Goal: Task Accomplishment & Management: Manage account settings

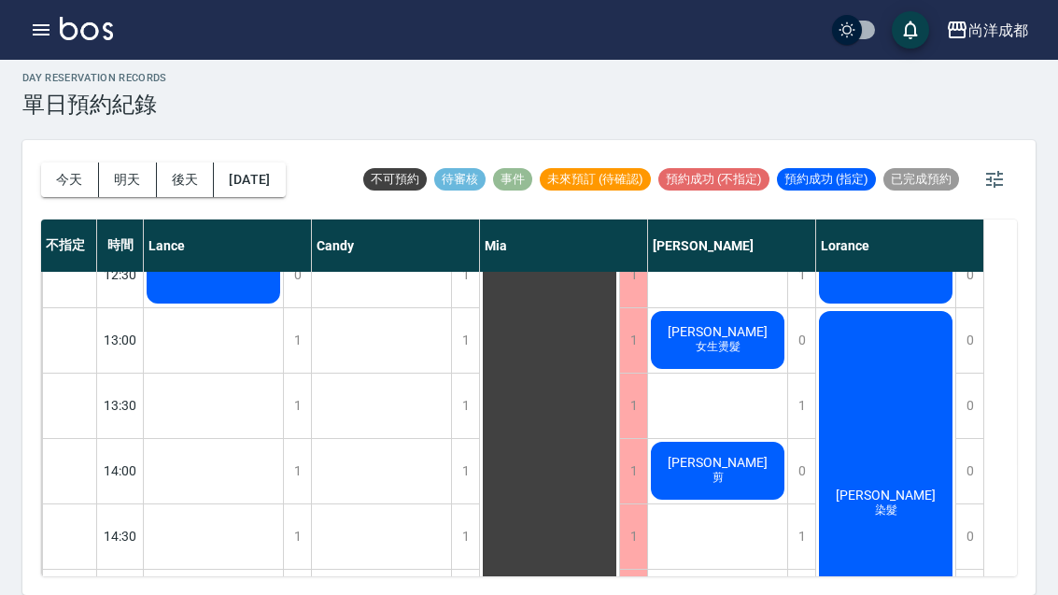
scroll to position [361, 0]
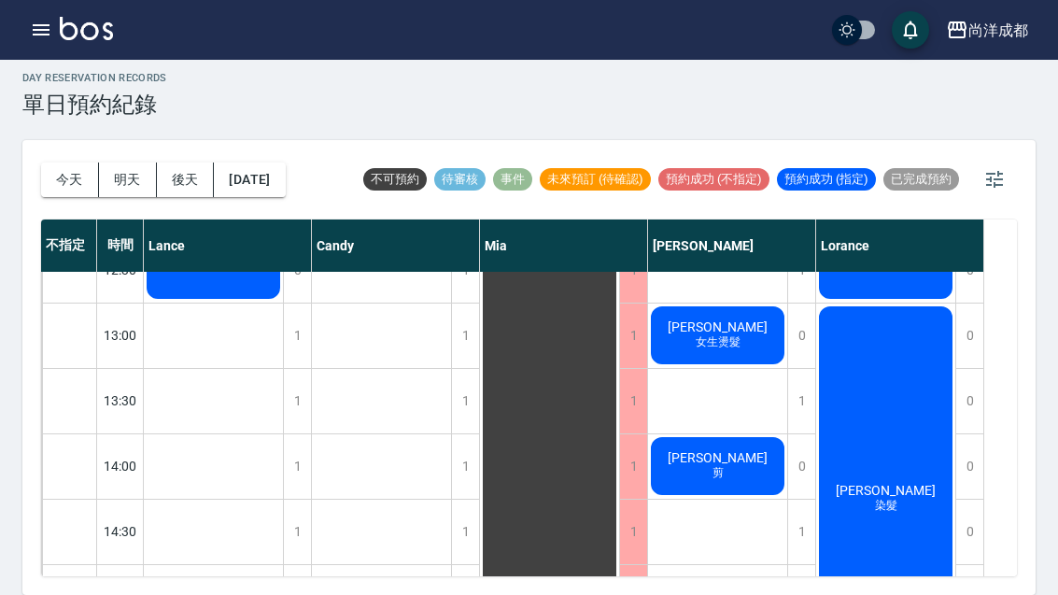
click at [54, 162] on button "今天" at bounding box center [70, 179] width 58 height 35
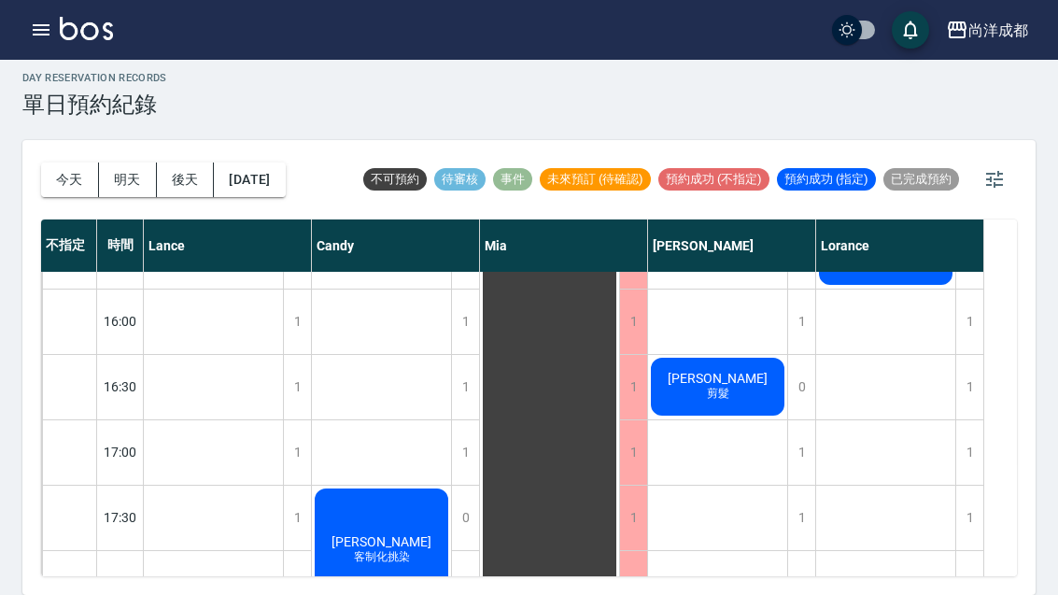
scroll to position [768, 0]
click at [704, 370] on span "[PERSON_NAME]" at bounding box center [717, 377] width 107 height 15
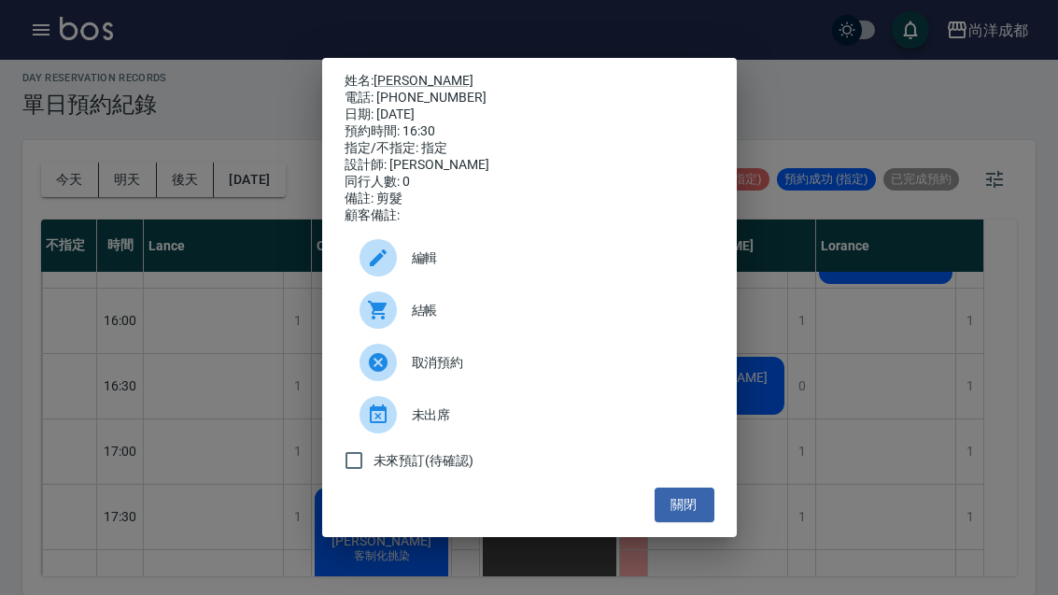
click at [690, 512] on button "關閉" at bounding box center [684, 504] width 60 height 35
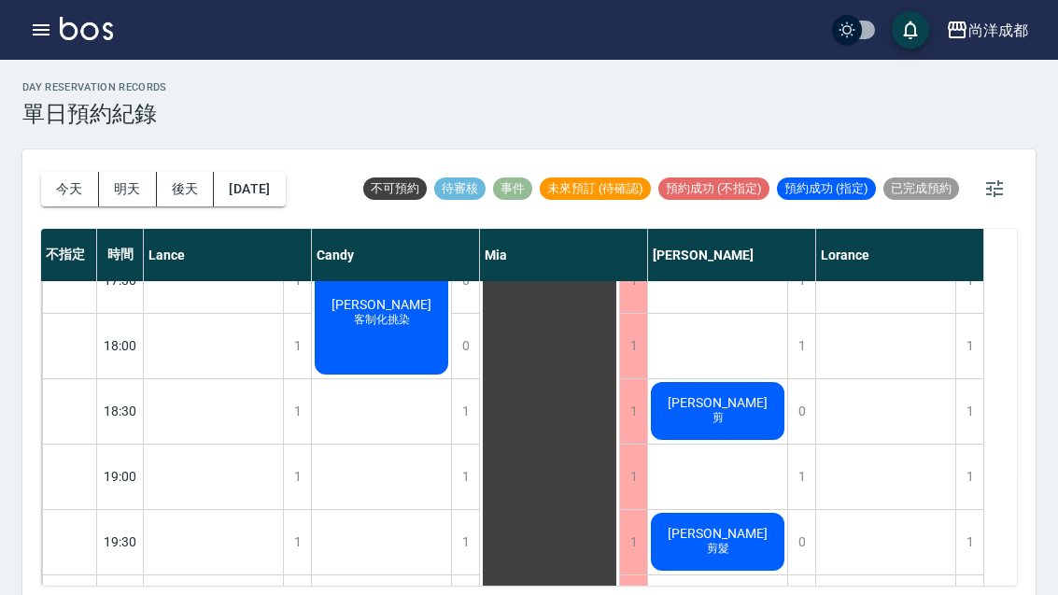
scroll to position [0, 0]
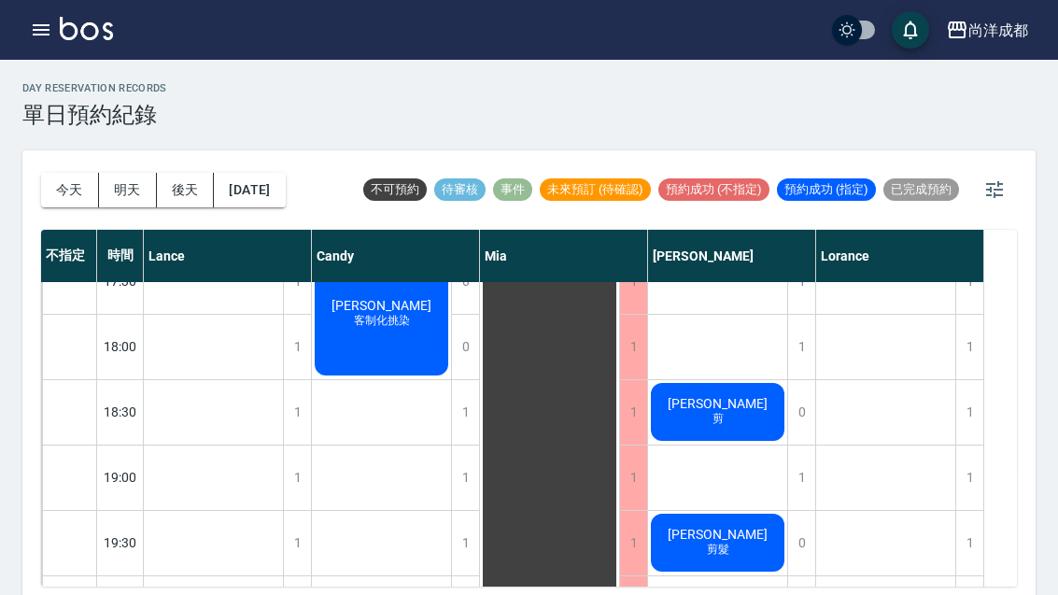
click at [62, 175] on button "今天" at bounding box center [70, 190] width 58 height 35
click at [131, 175] on button "明天" at bounding box center [128, 190] width 58 height 35
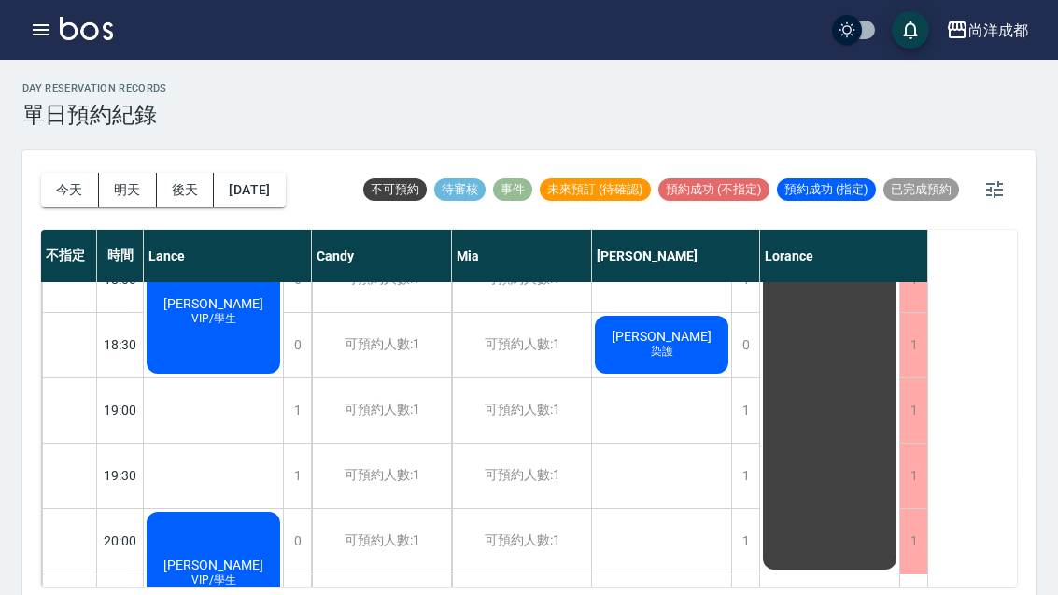
scroll to position [1079, 0]
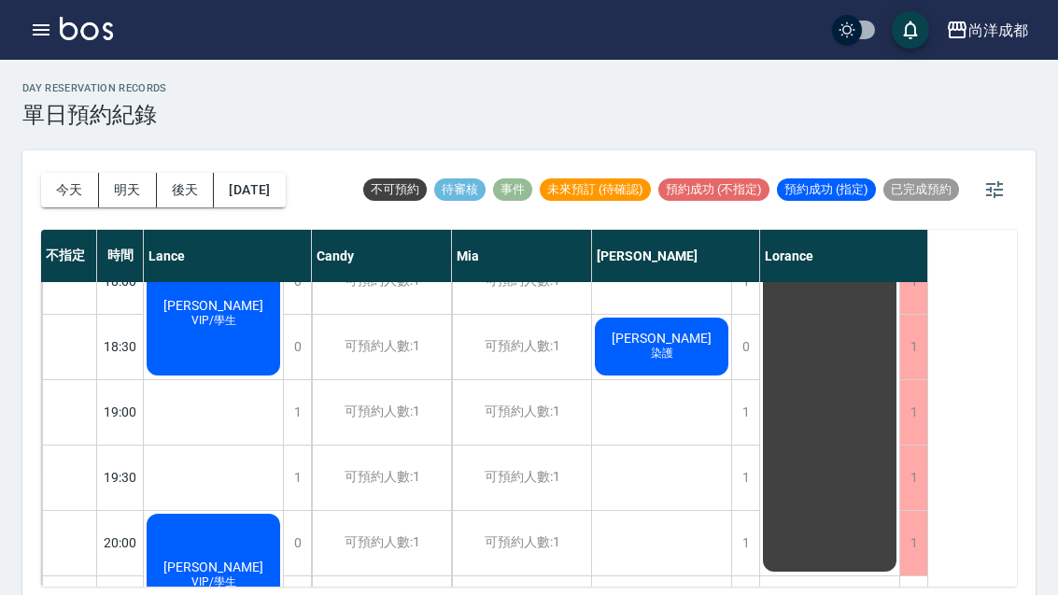
click at [63, 177] on button "今天" at bounding box center [70, 190] width 58 height 35
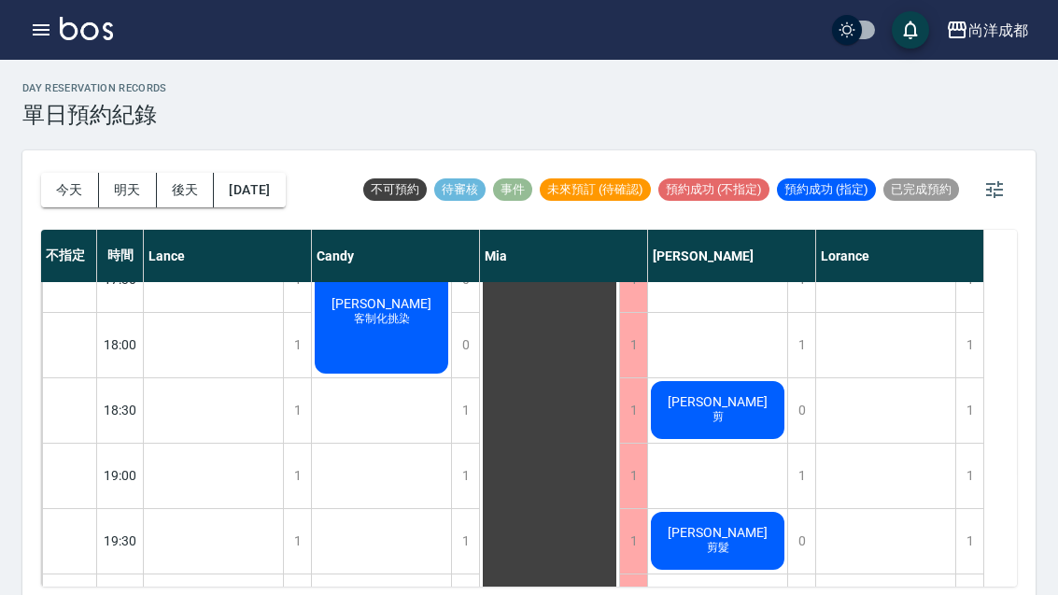
scroll to position [1014, 0]
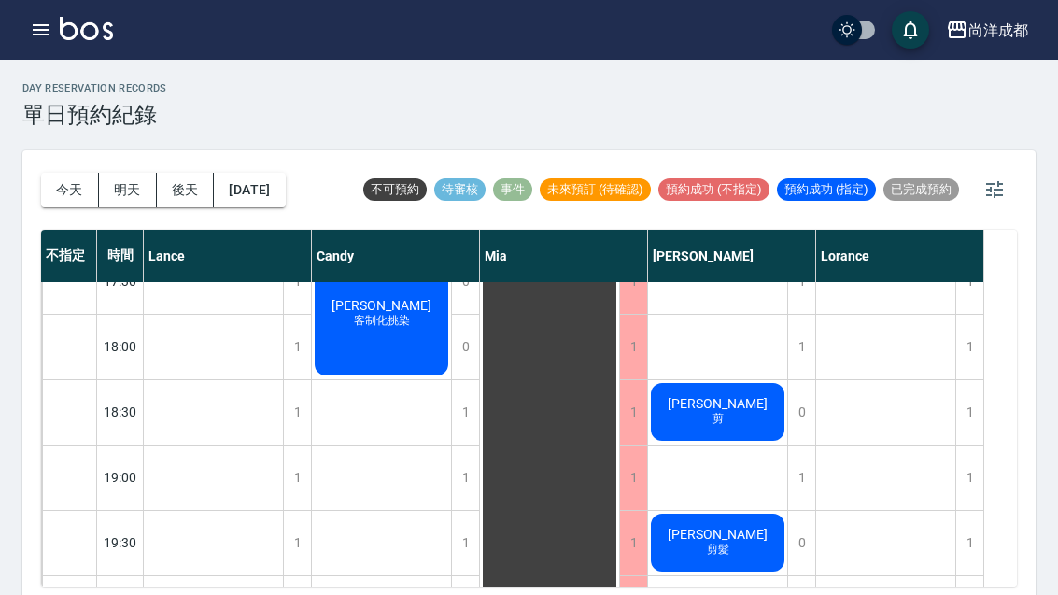
click at [69, 193] on button "今天" at bounding box center [70, 190] width 58 height 35
click at [130, 193] on button "明天" at bounding box center [128, 190] width 58 height 35
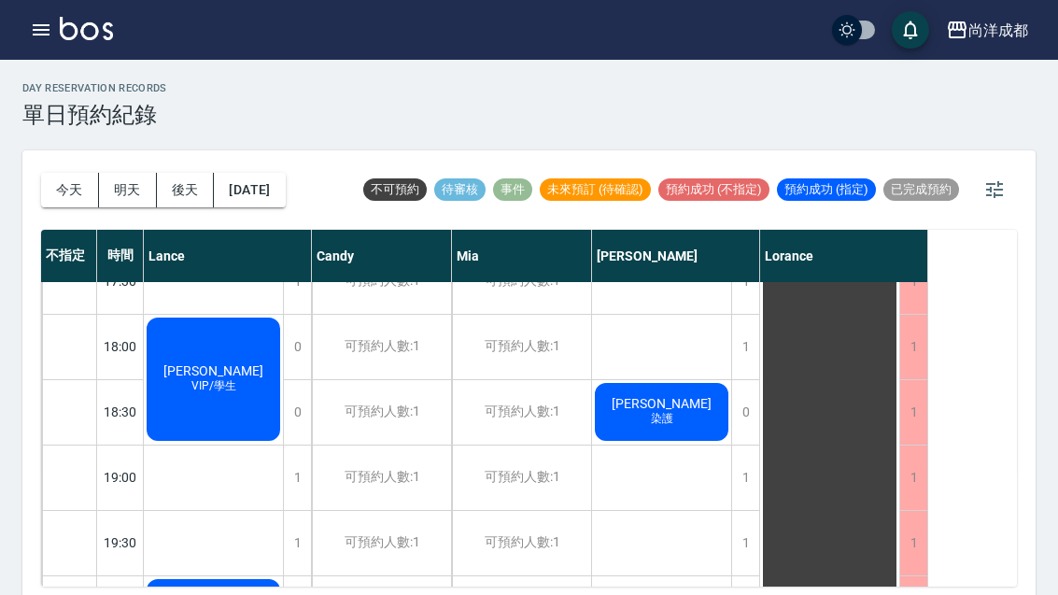
click at [199, 183] on button "後天" at bounding box center [186, 190] width 58 height 35
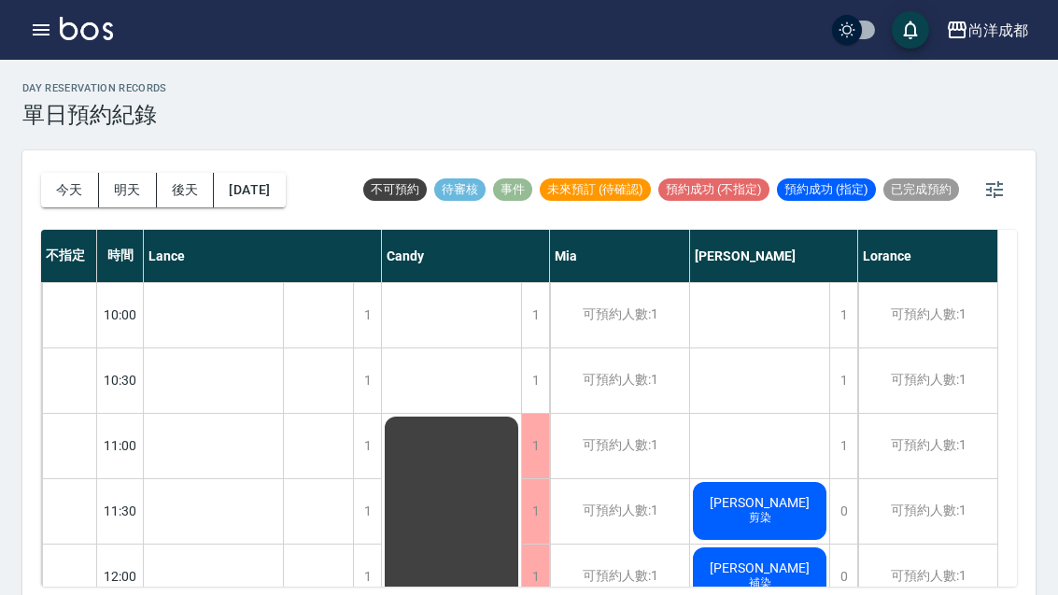
click at [271, 192] on button "[DATE]" at bounding box center [249, 190] width 71 height 35
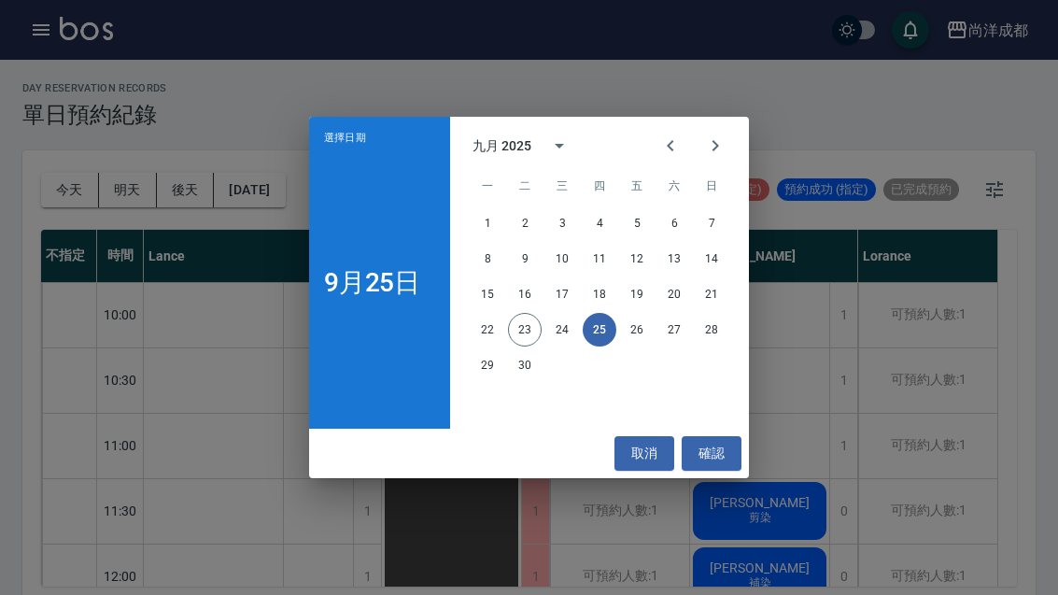
click at [640, 327] on button "26" at bounding box center [637, 330] width 34 height 34
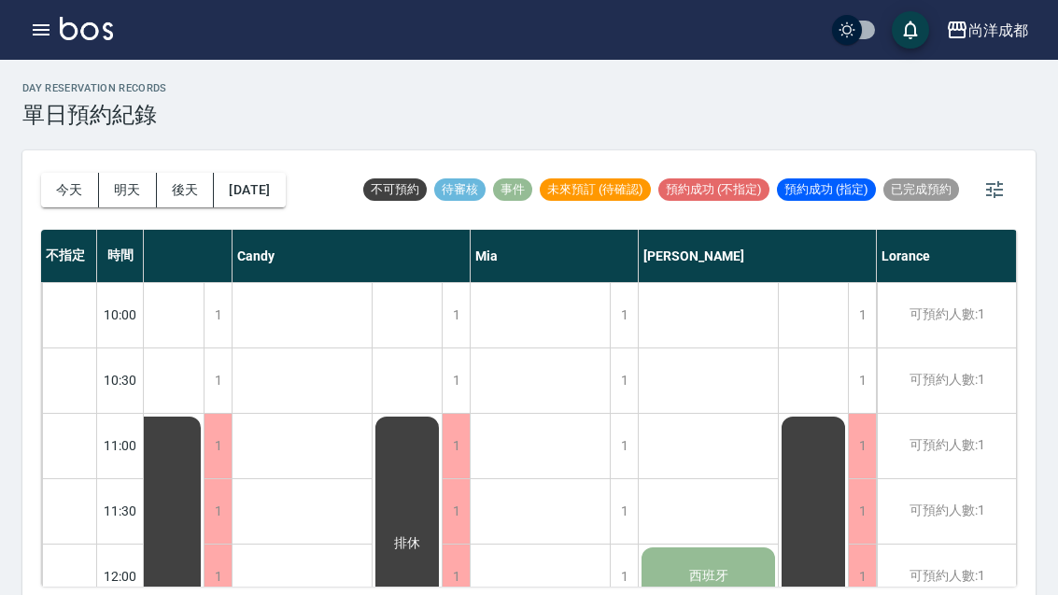
scroll to position [0, 79]
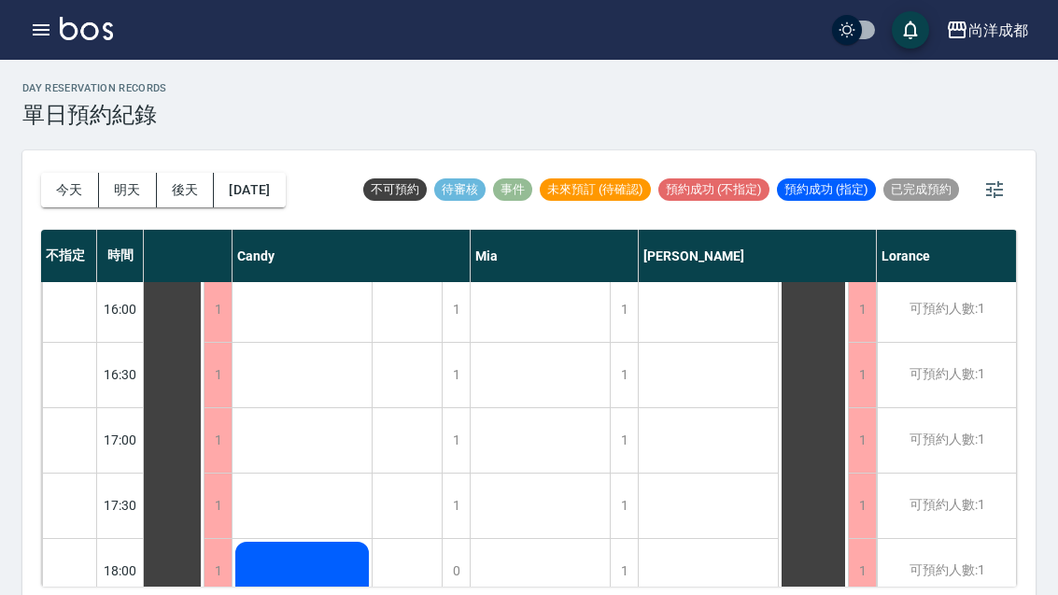
click at [280, 202] on button "[DATE]" at bounding box center [249, 190] width 71 height 35
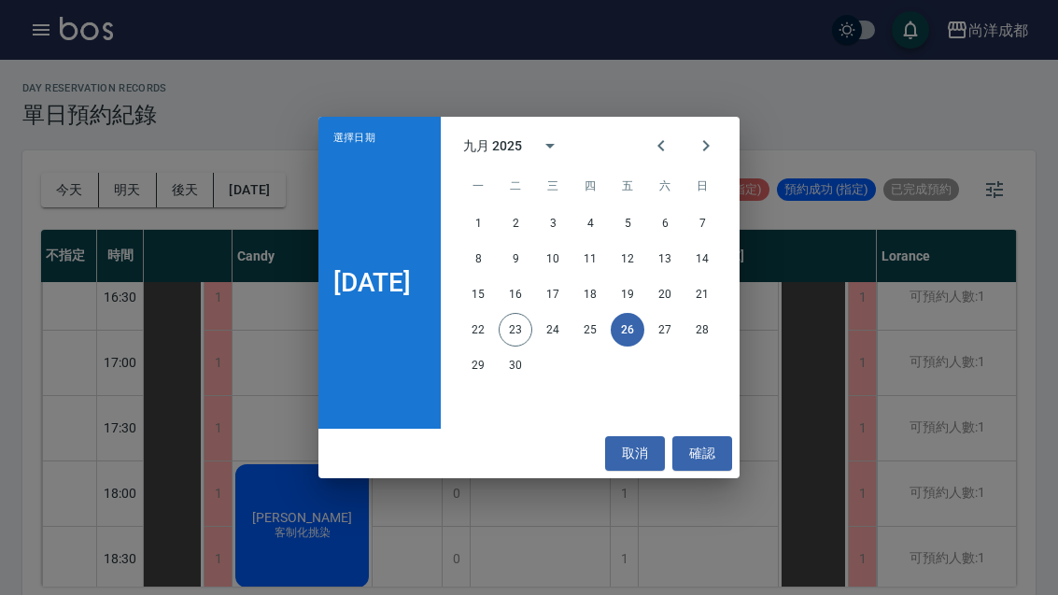
click at [679, 314] on button "27" at bounding box center [665, 330] width 34 height 34
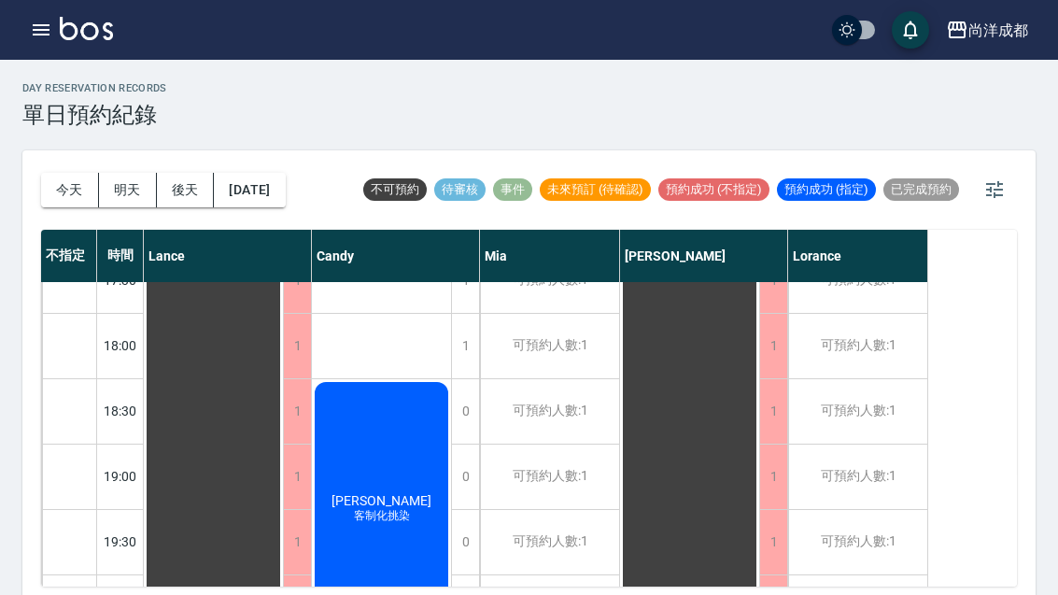
scroll to position [1014, 0]
click at [274, 196] on button "[DATE]" at bounding box center [249, 190] width 71 height 35
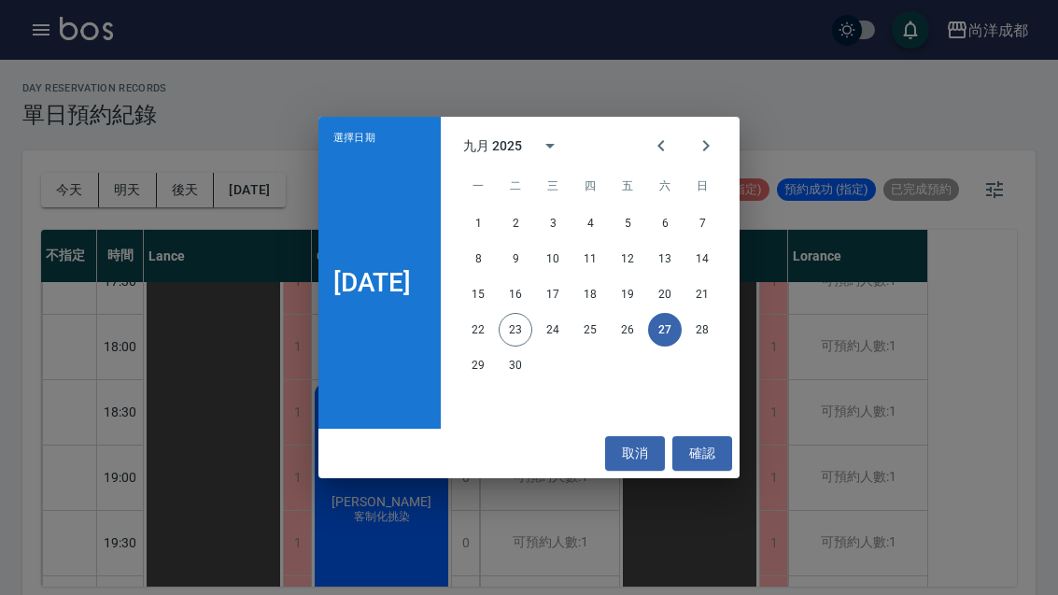
click at [710, 328] on button "28" at bounding box center [702, 330] width 34 height 34
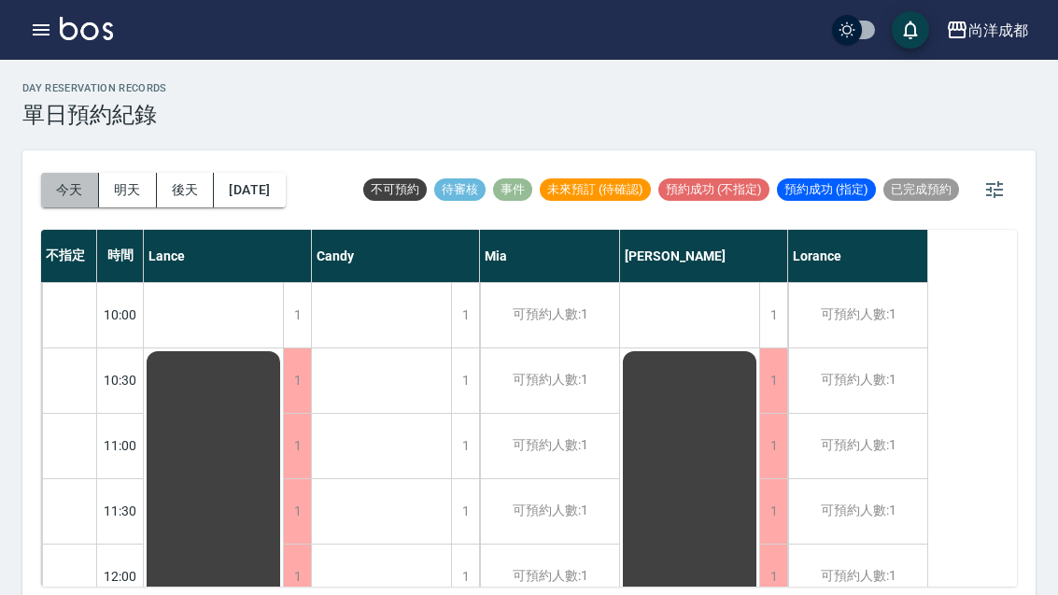
click at [58, 199] on button "今天" at bounding box center [70, 190] width 58 height 35
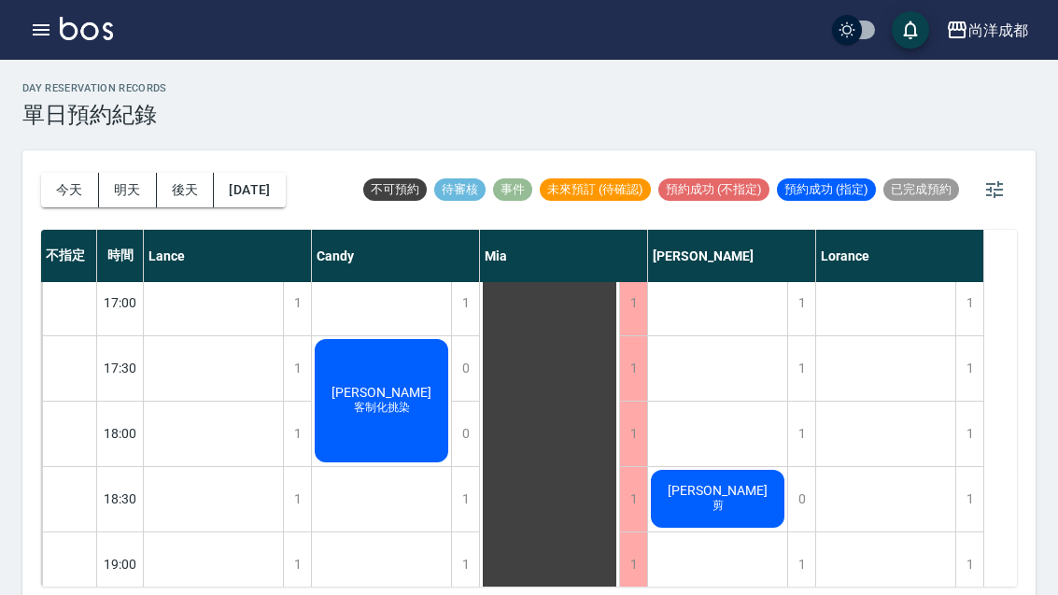
scroll to position [921, 0]
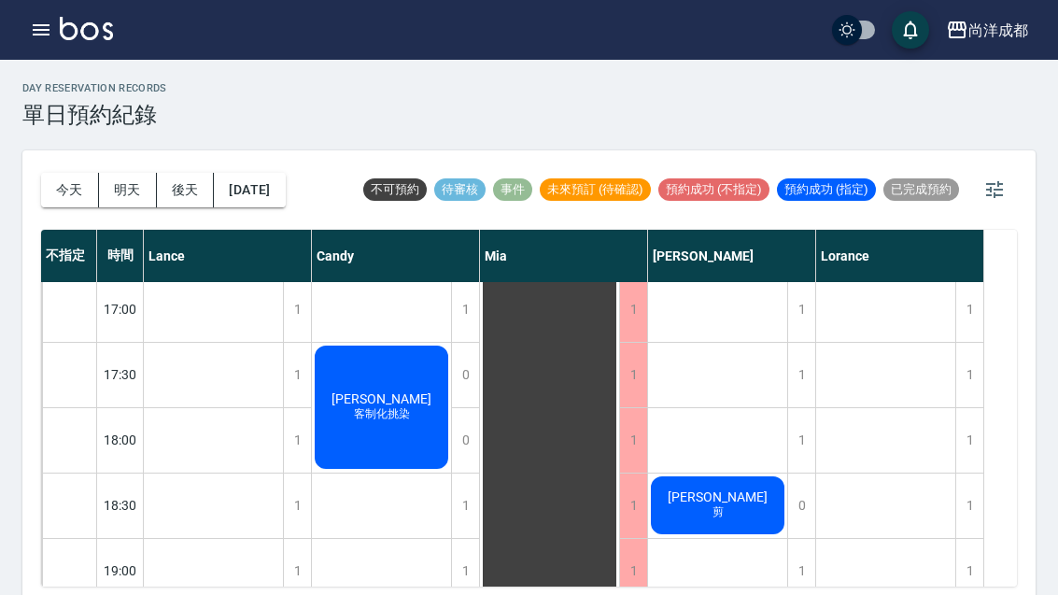
click at [392, 413] on span "客制化挑染" at bounding box center [381, 414] width 63 height 16
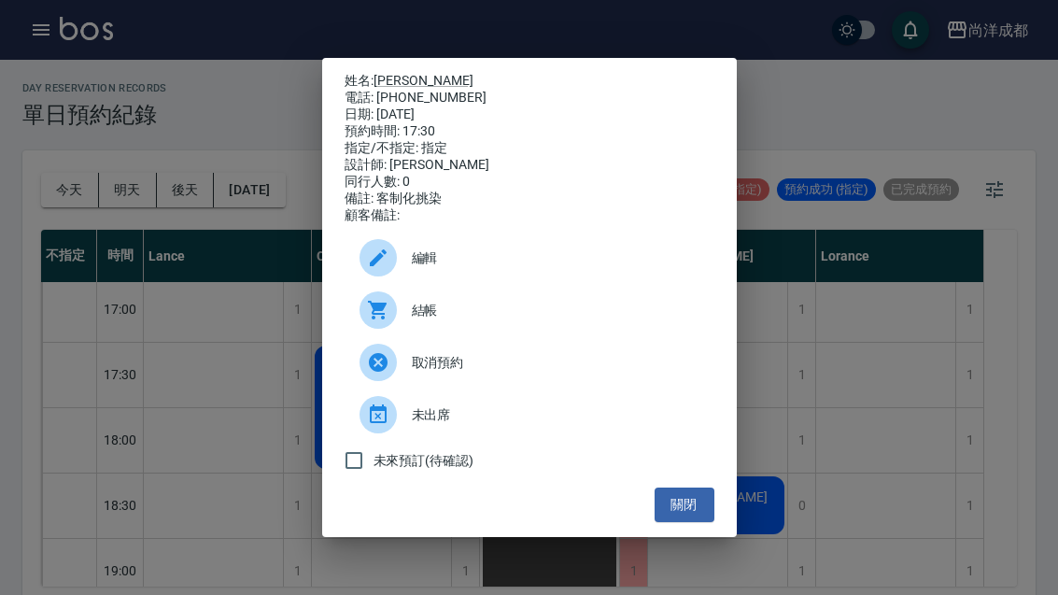
click at [3, 135] on div "姓名: [PERSON_NAME] 電話: [PHONE_NUMBER] 日期: [DATE] 預約時間: 17:30 指定/不指定: 指定 設計師: [PE…" at bounding box center [529, 297] width 1058 height 595
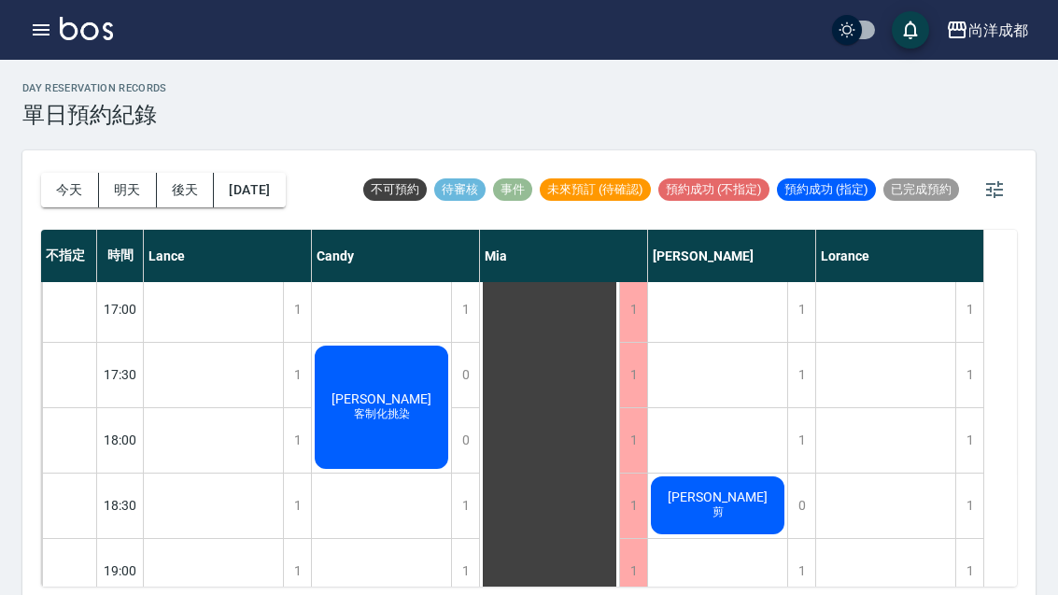
click at [135, 193] on button "明天" at bounding box center [128, 190] width 58 height 35
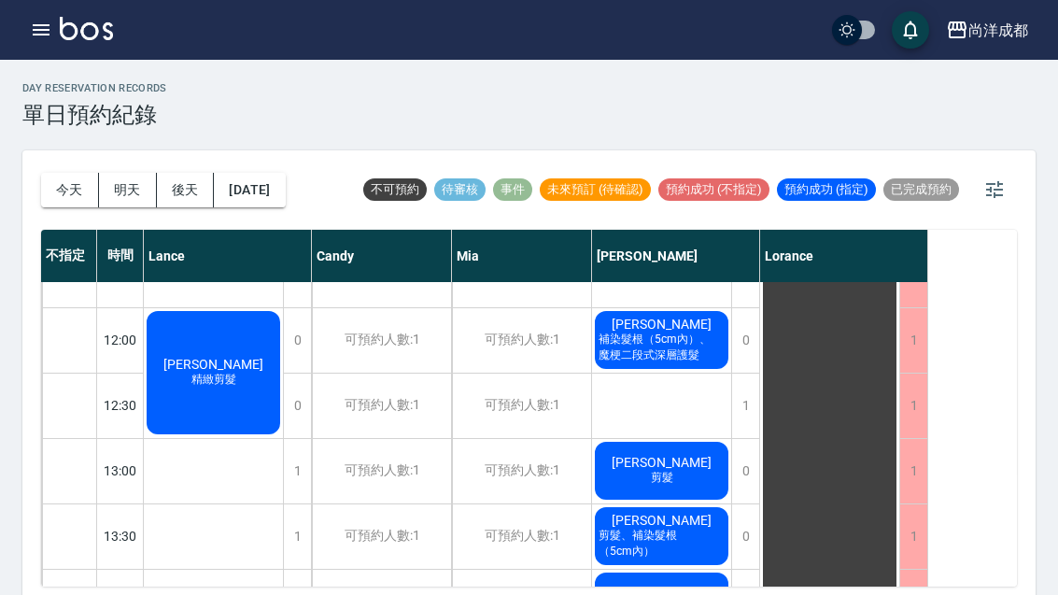
scroll to position [238, 0]
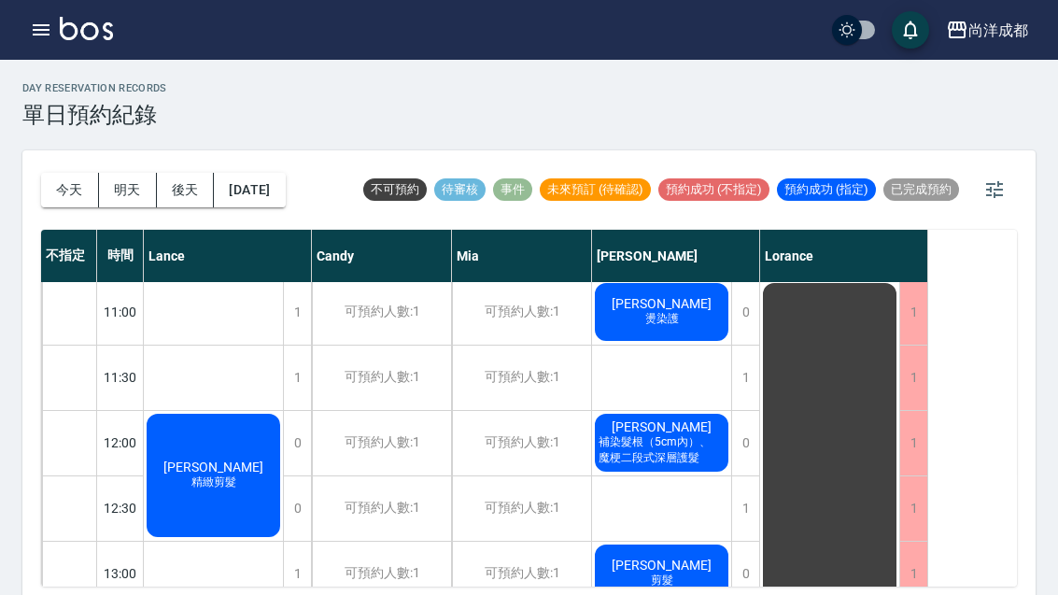
click at [189, 191] on button "後天" at bounding box center [186, 190] width 58 height 35
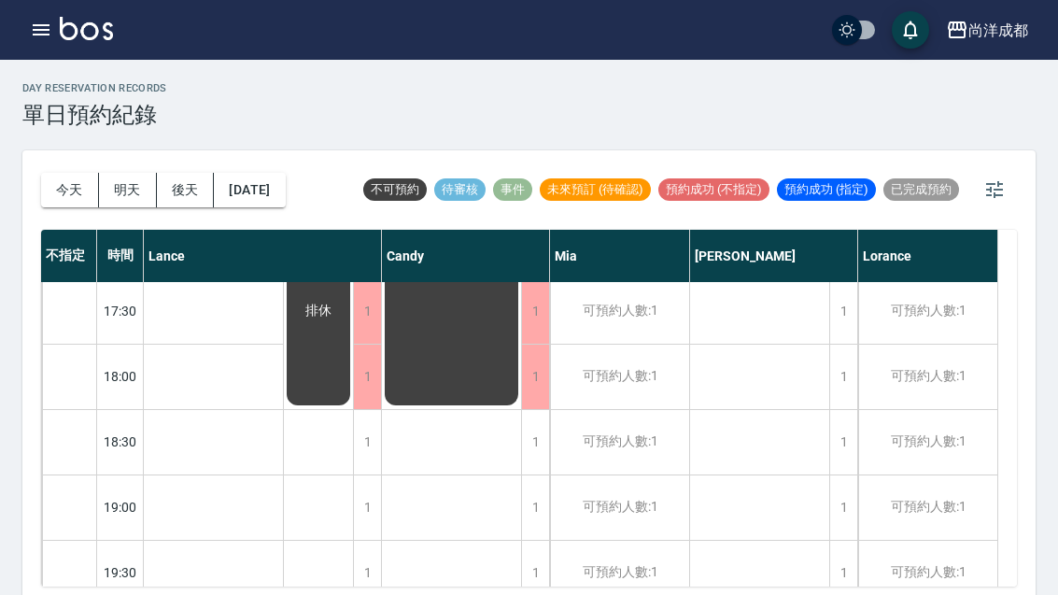
scroll to position [968, 0]
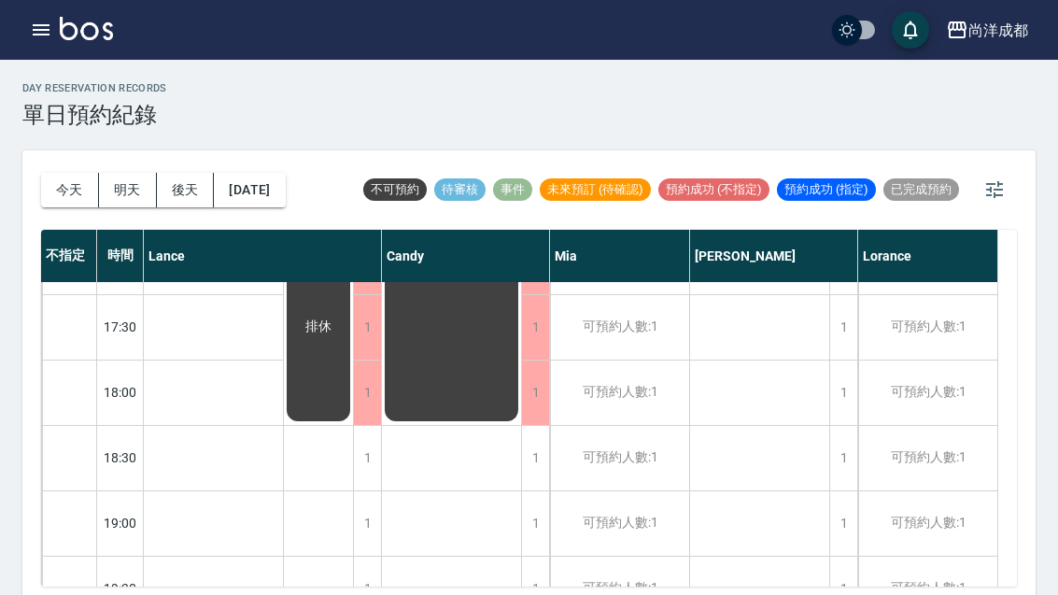
click at [47, 173] on button "今天" at bounding box center [70, 190] width 58 height 35
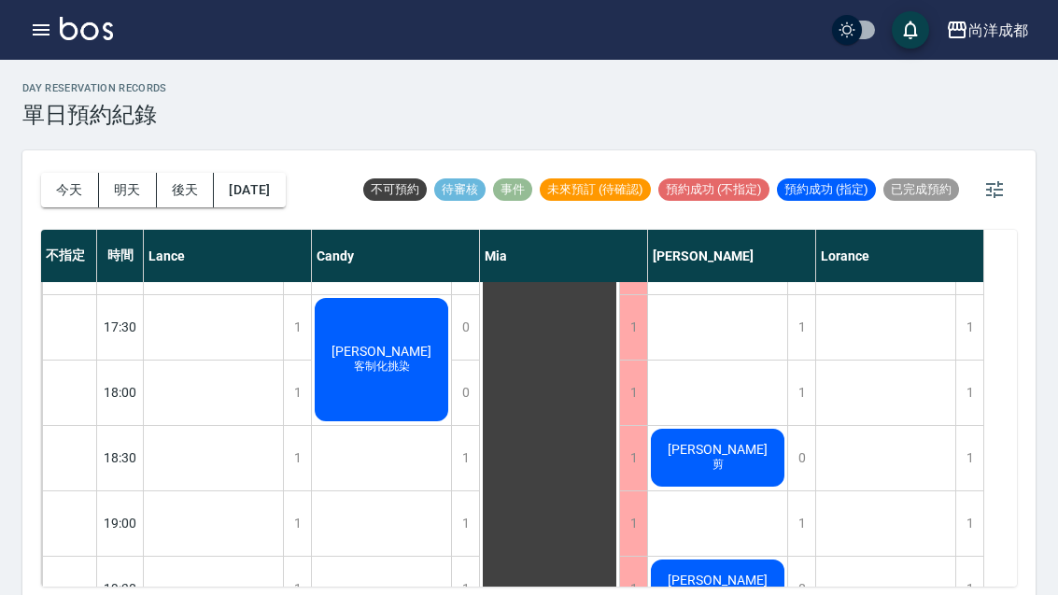
click at [74, 188] on button "今天" at bounding box center [70, 190] width 58 height 35
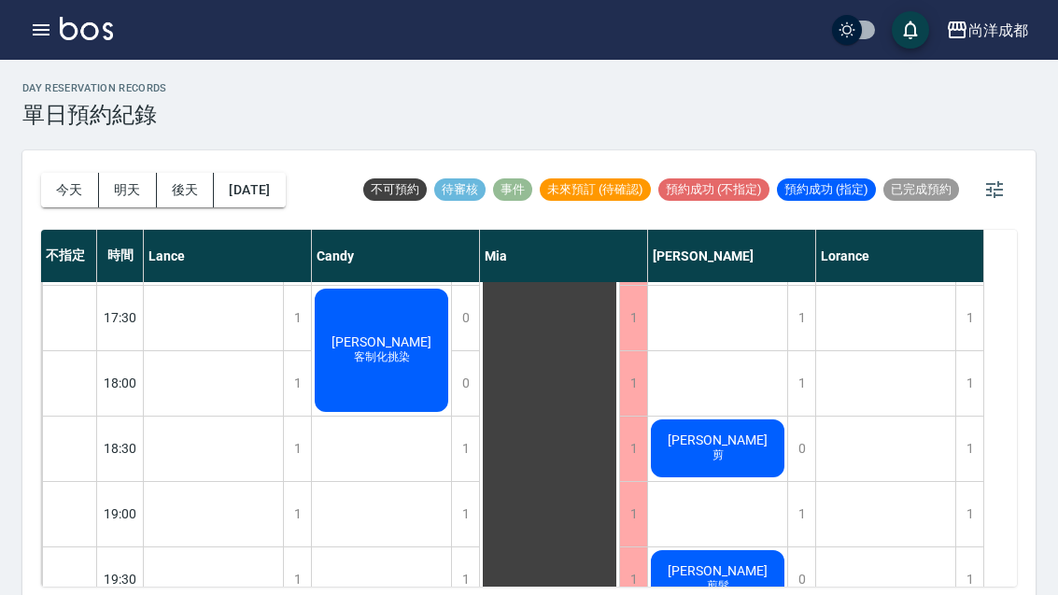
scroll to position [978, 0]
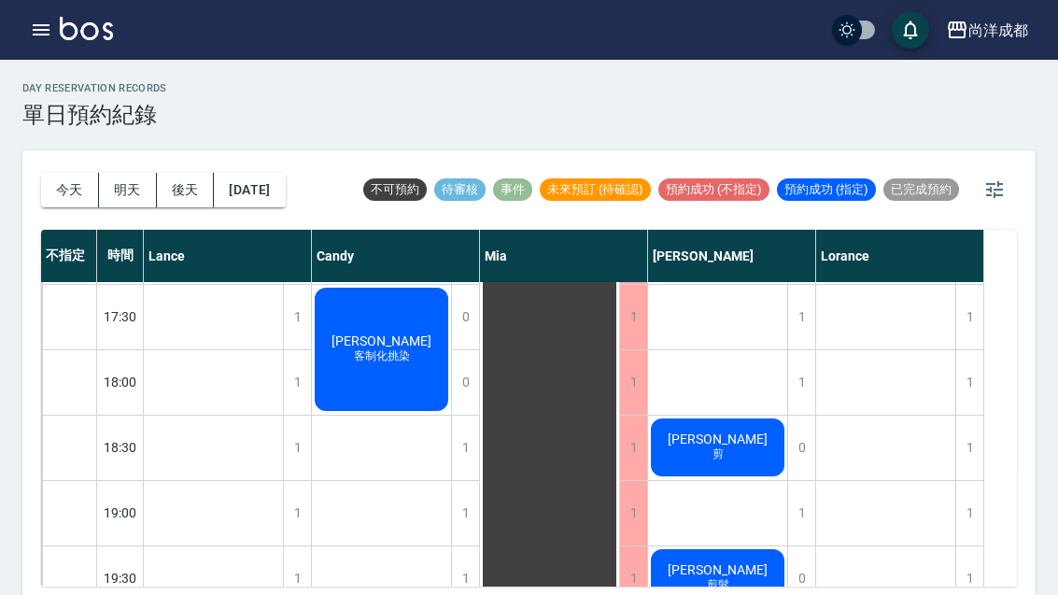
click at [754, 437] on div "[PERSON_NAME]" at bounding box center [717, 446] width 139 height 63
